Goal: Find contact information: Find contact information

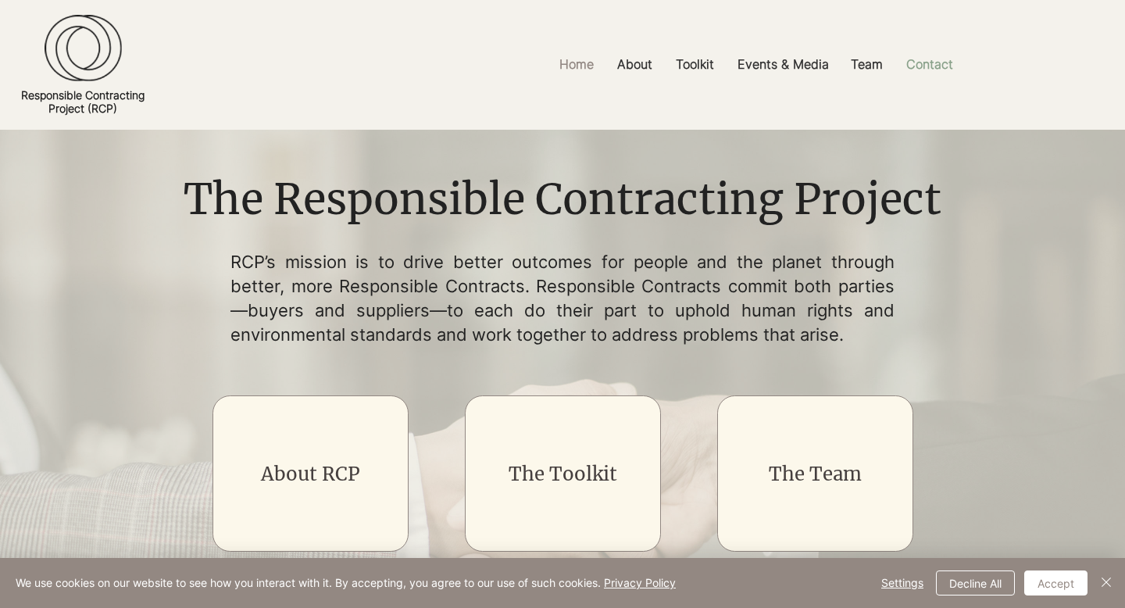
click at [933, 59] on p "Contact" at bounding box center [929, 64] width 62 height 35
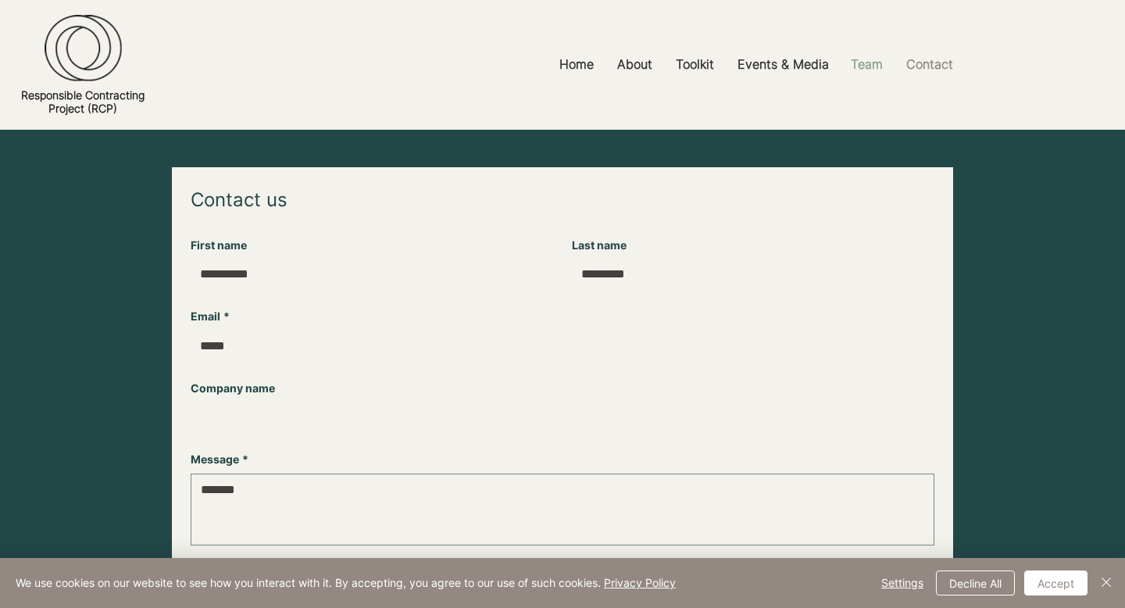
click at [862, 58] on p "Team" at bounding box center [867, 64] width 48 height 35
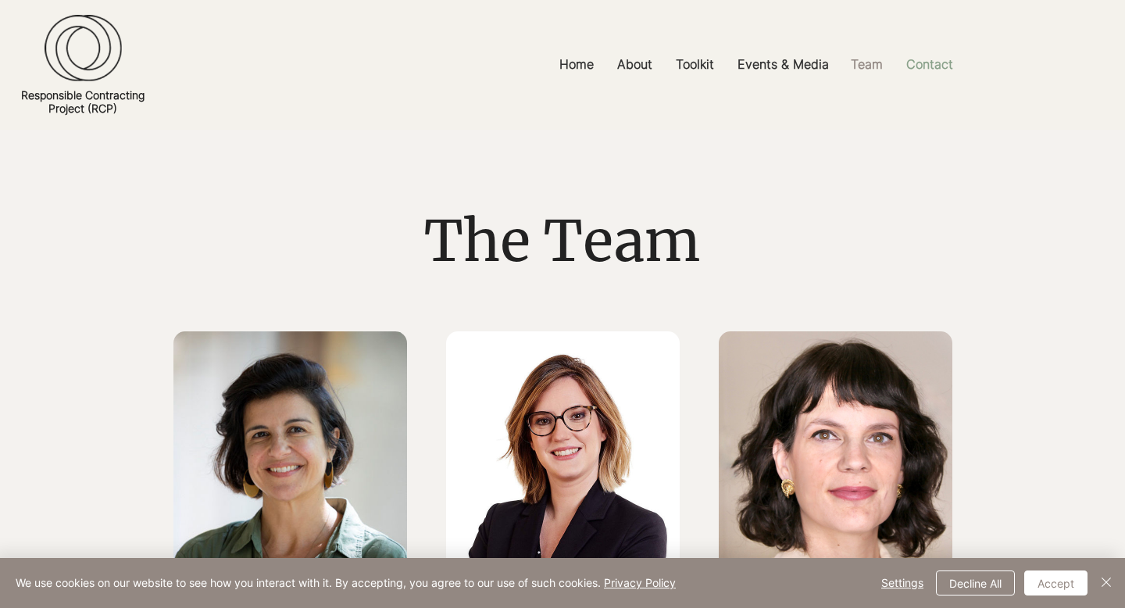
click at [912, 64] on p "Contact" at bounding box center [929, 64] width 62 height 35
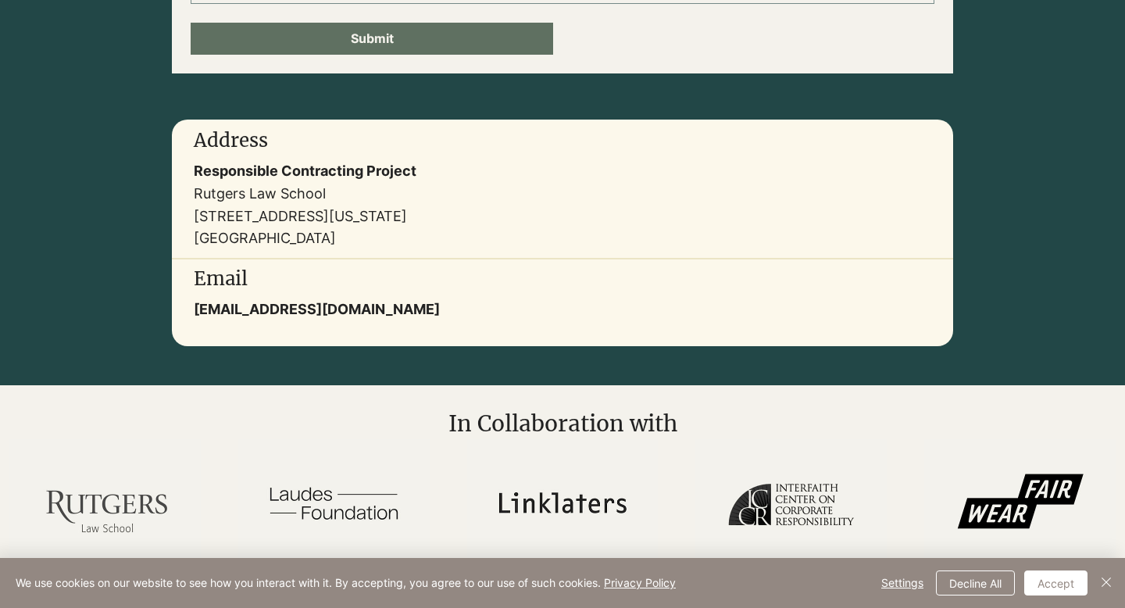
scroll to position [558, 0]
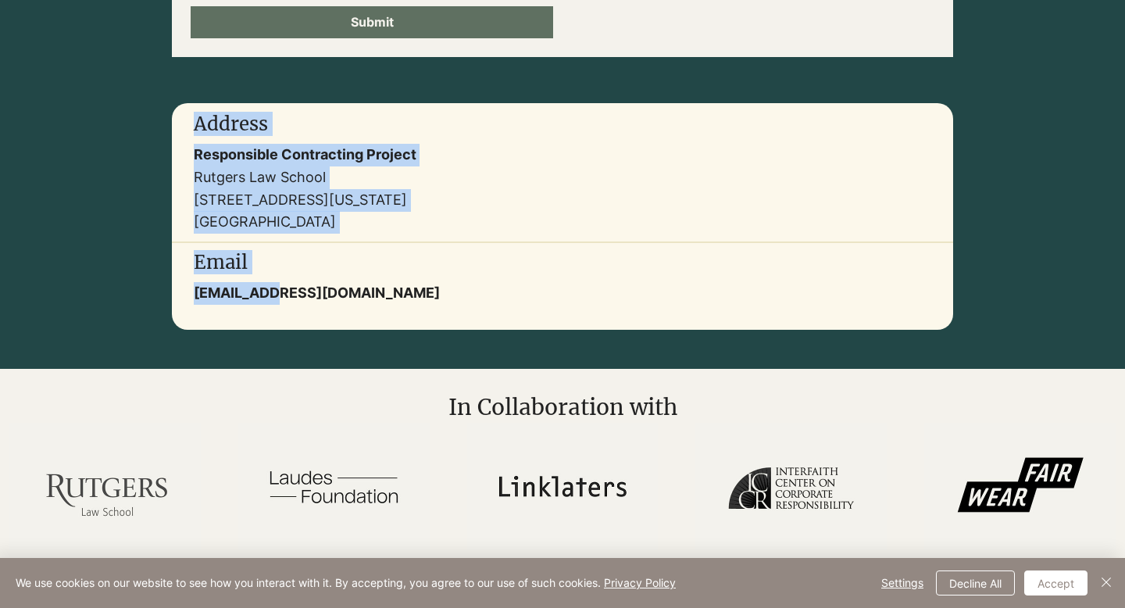
drag, startPoint x: 477, startPoint y: 309, endPoint x: 276, endPoint y: 307, distance: 201.5
click at [276, 307] on div "Address Responsible Contracting Project [GEOGRAPHIC_DATA] [STREET_ADDRESS][US_S…" at bounding box center [562, 216] width 781 height 227
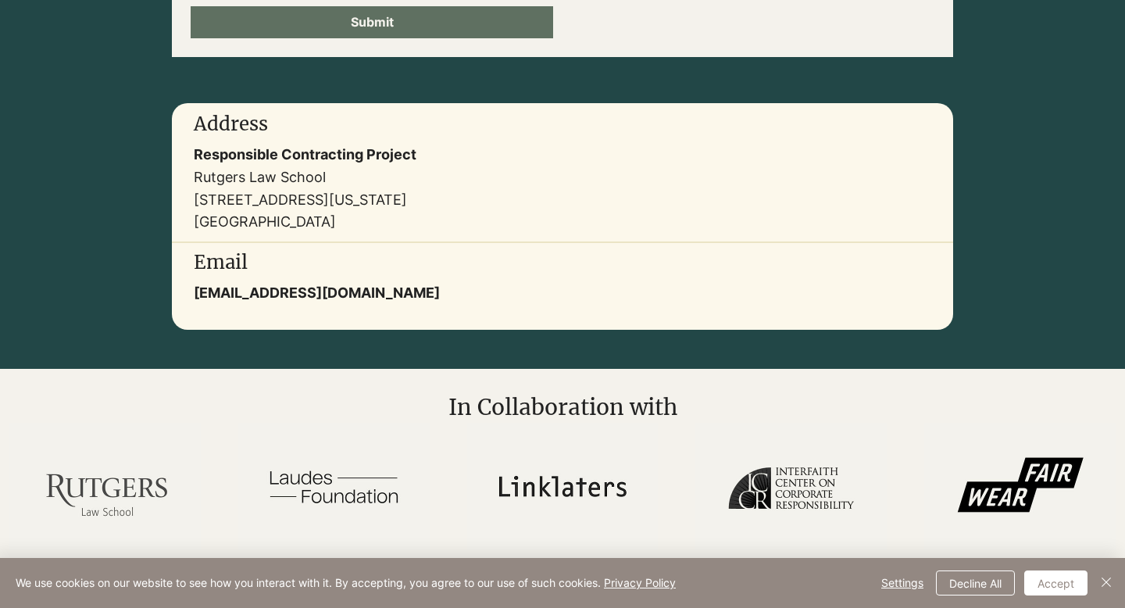
click at [400, 309] on div at bounding box center [562, 216] width 781 height 227
drag, startPoint x: 426, startPoint y: 294, endPoint x: 194, endPoint y: 303, distance: 232.9
click at [194, 303] on p "[EMAIL_ADDRESS][DOMAIN_NAME]" at bounding box center [458, 293] width 528 height 23
copy link "[EMAIL_ADDRESS][DOMAIN_NAME]"
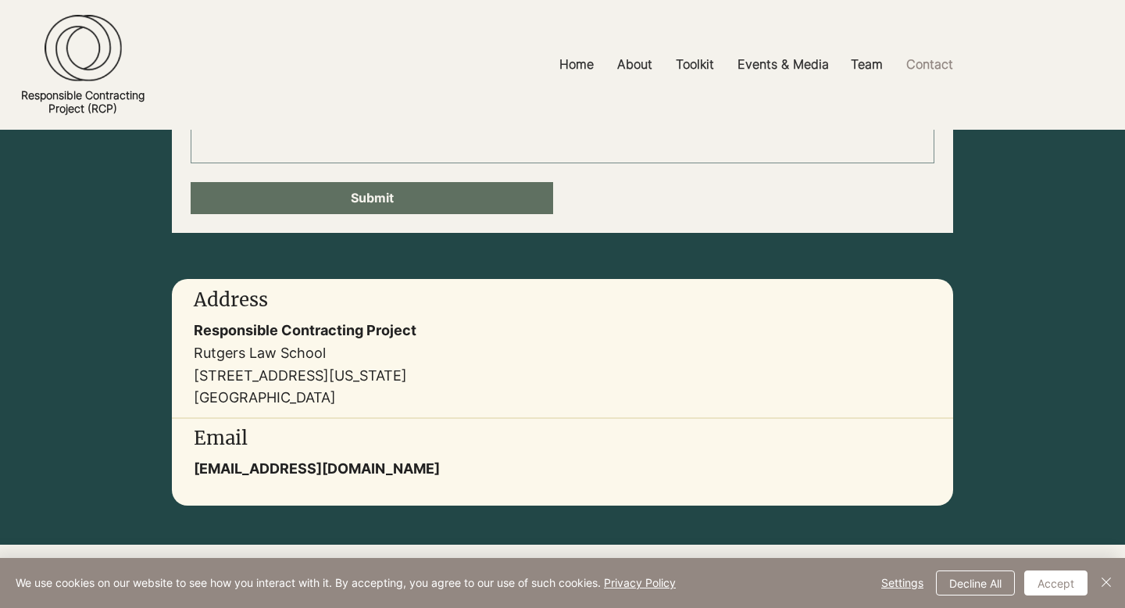
scroll to position [0, 0]
